Goal: Task Accomplishment & Management: Complete application form

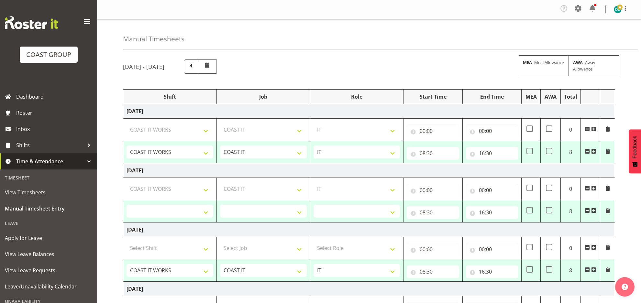
select select "50819"
select select "47"
select select "845"
select select "50819"
select select "47"
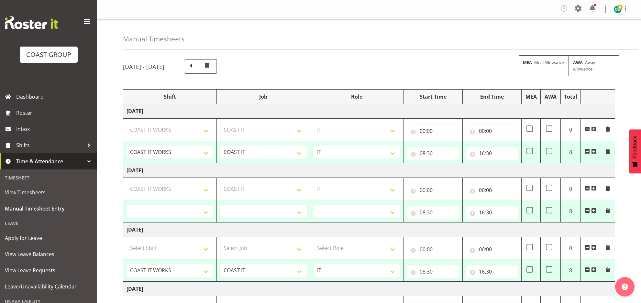
select select "50819"
select select "47"
select select "845"
select select
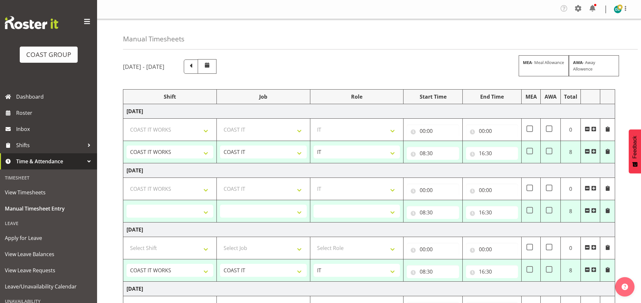
select select
select select "50819"
select select "47"
select select "50819"
select select "47"
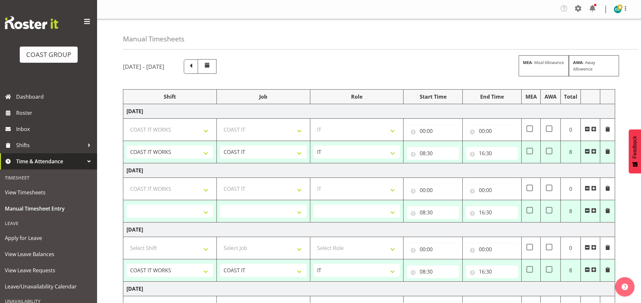
select select "845"
select select "50819"
select select "47"
select select "50819"
select select "47"
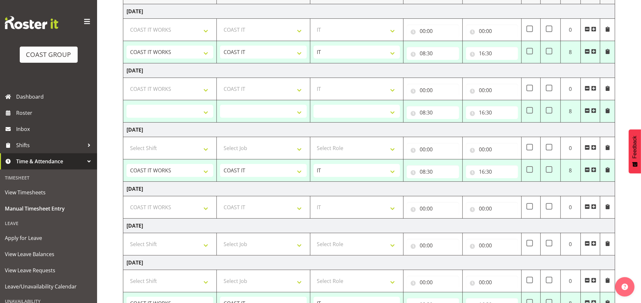
scroll to position [211, 0]
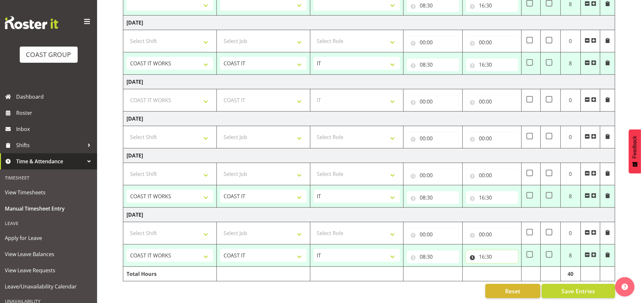
click at [490, 250] on input "16:30" at bounding box center [492, 256] width 52 height 13
click at [486, 250] on input "16:30" at bounding box center [492, 256] width 52 height 13
click at [514, 270] on select "00 01 02 03 04 05 06 07 08 09 10 11 12 13 14 15 16 17 18 19 20 21 22 23" at bounding box center [510, 273] width 15 height 13
select select "19"
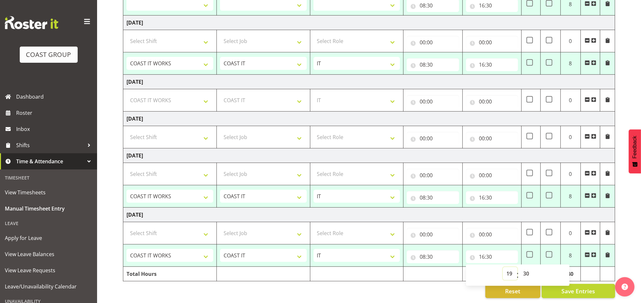
click at [503, 267] on select "00 01 02 03 04 05 06 07 08 09 10 11 12 13 14 15 16 17 18 19 20 21 22 23" at bounding box center [510, 273] width 15 height 13
select select
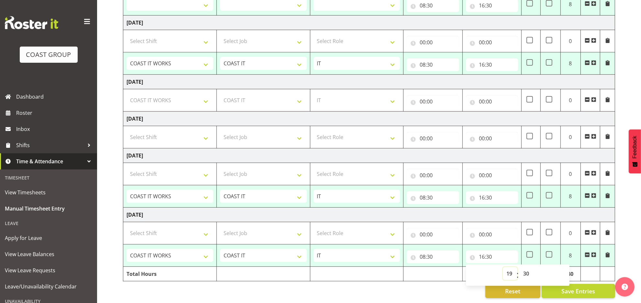
select select
select select "50819"
select select "47"
select select "845"
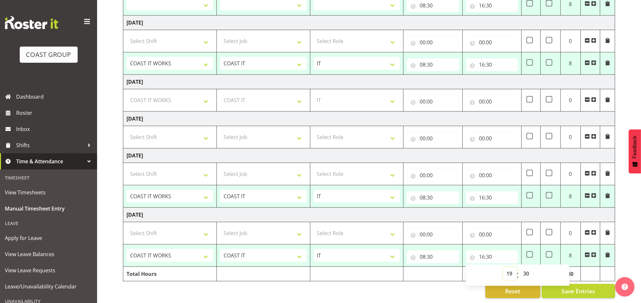
select select
type input "19:30"
click at [630, 260] on div "September 3rd - September 9th 2025 MEA - Meal Allowance AWA - Away Allowence Sh…" at bounding box center [382, 75] width 518 height 456
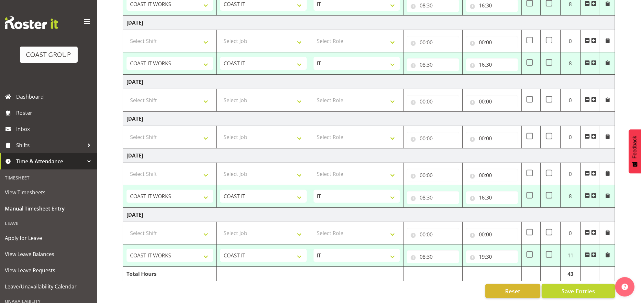
click at [606, 252] on span at bounding box center [607, 254] width 5 height 5
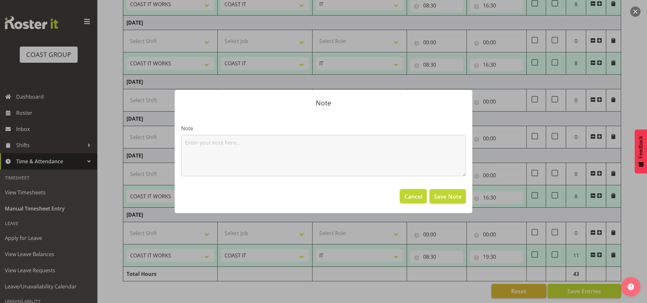
click at [414, 198] on span "Cancel" at bounding box center [413, 196] width 18 height 8
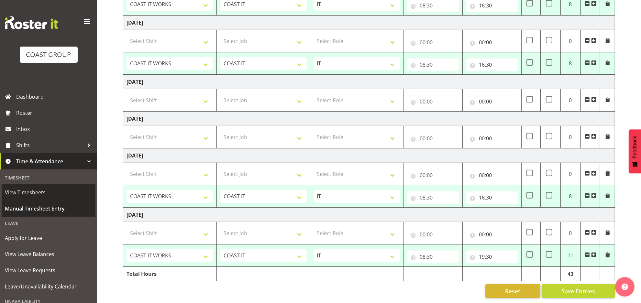
click at [54, 202] on link "Manual Timesheet Entry" at bounding box center [49, 209] width 94 height 16
click at [53, 207] on span "Manual Timesheet Entry" at bounding box center [48, 209] width 87 height 10
